Goal: Information Seeking & Learning: Learn about a topic

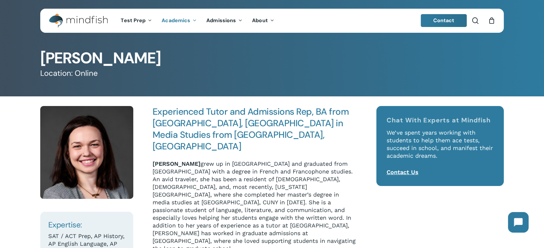
click at [183, 22] on span "Academics" at bounding box center [175, 20] width 29 height 7
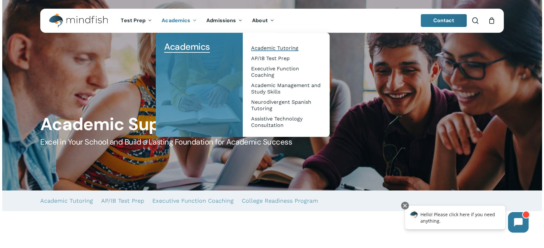
click at [268, 45] on span "Academic Tutoring" at bounding box center [274, 48] width 47 height 6
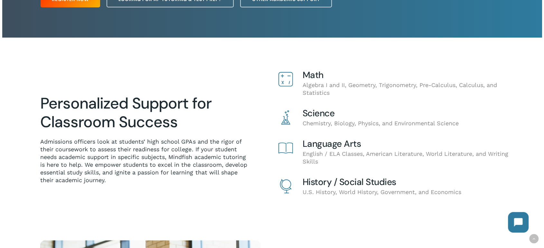
scroll to position [71, 0]
